Goal: Navigation & Orientation: Understand site structure

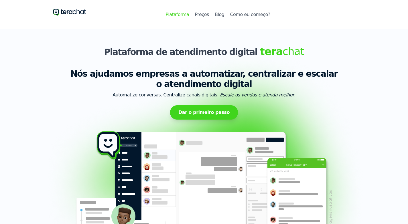
select select "1-10"
drag, startPoint x: 246, startPoint y: 70, endPoint x: 298, endPoint y: 69, distance: 51.5
click at [298, 69] on h2 "Nós ajudamos empresas a automatizar, centralizar e escalar o atendimento digital" at bounding box center [204, 79] width 302 height 21
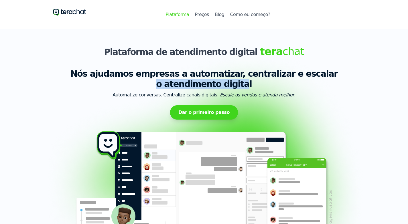
drag, startPoint x: 159, startPoint y: 82, endPoint x: 252, endPoint y: 89, distance: 92.4
click at [242, 83] on h2 "Nós ajudamos empresas a automatizar, centralizar e escalar o atendimento digital" at bounding box center [204, 79] width 302 height 21
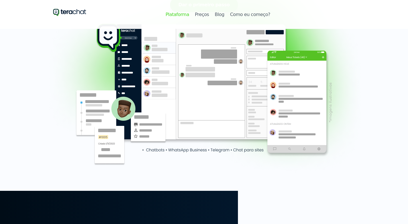
scroll to position [99, 0]
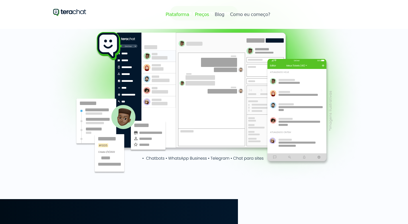
click at [204, 16] on link "Preços" at bounding box center [202, 14] width 14 height 7
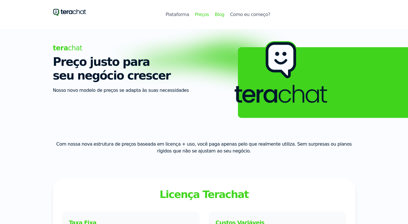
click at [223, 13] on link "Blog" at bounding box center [219, 14] width 9 height 7
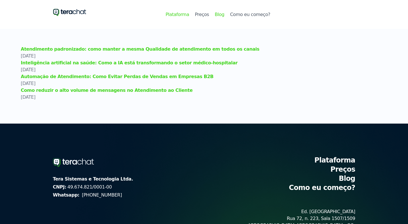
click at [178, 11] on link "Plataforma" at bounding box center [176, 14] width 23 height 7
select select "1-10"
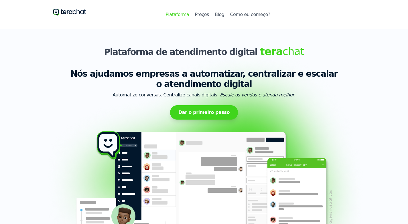
drag, startPoint x: 303, startPoint y: 24, endPoint x: 346, endPoint y: 21, distance: 43.3
click at [305, 24] on div "Plataforma Preços Blog Como eu começo? Plataforma Preços Blog Como eu começo?" at bounding box center [204, 14] width 366 height 29
click at [92, 13] on div "Plataforma Preços Blog Como eu começo? Plataforma Preços Blog Como eu começo?" at bounding box center [204, 14] width 366 height 29
drag, startPoint x: 90, startPoint y: 12, endPoint x: 66, endPoint y: 13, distance: 23.2
click at [66, 13] on div "Plataforma Preços Blog Como eu começo? Plataforma Preços Blog Como eu começo?" at bounding box center [204, 14] width 366 height 29
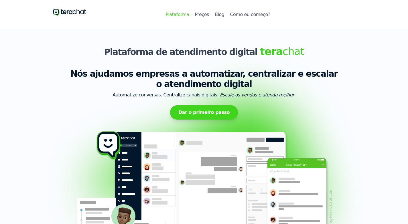
drag, startPoint x: 90, startPoint y: 12, endPoint x: 49, endPoint y: 13, distance: 40.7
click at [49, 13] on div "Plataforma Preços Blog Como eu começo? Plataforma Preços Blog Como eu começo?" at bounding box center [204, 14] width 366 height 29
drag, startPoint x: 39, startPoint y: 10, endPoint x: 91, endPoint y: 9, distance: 52.1
click at [91, 9] on div "Plataforma Preços Blog Como eu começo? Plataforma Preços Blog Como eu começo?" at bounding box center [204, 14] width 366 height 29
click at [89, 10] on div "Plataforma Preços Blog Como eu começo? Plataforma Preços Blog Como eu começo?" at bounding box center [204, 14] width 366 height 29
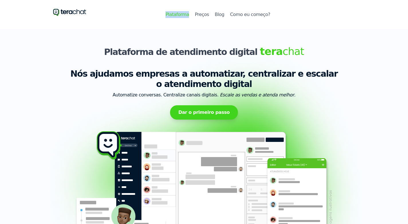
drag, startPoint x: 89, startPoint y: 10, endPoint x: 54, endPoint y: 11, distance: 34.7
click at [54, 11] on div "Plataforma Preços Blog Como eu começo? Plataforma Preços Blog Como eu começo?" at bounding box center [204, 14] width 366 height 29
click at [68, 28] on div "Plataforma Preços Blog Como eu começo? Plataforma Preços Blog Como eu começo?" at bounding box center [204, 14] width 366 height 29
